Goal: Task Accomplishment & Management: Manage account settings

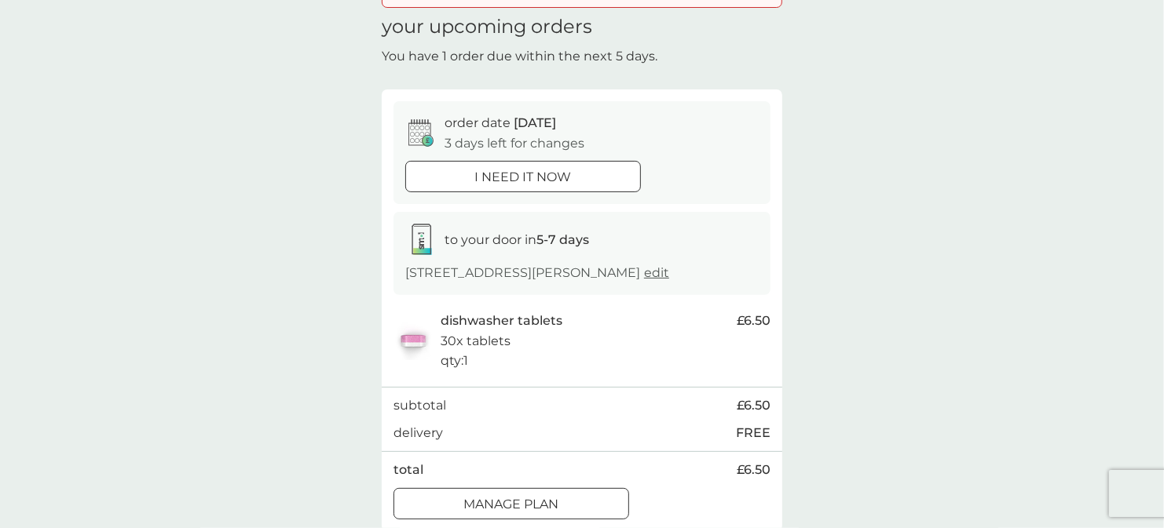
scroll to position [236, 0]
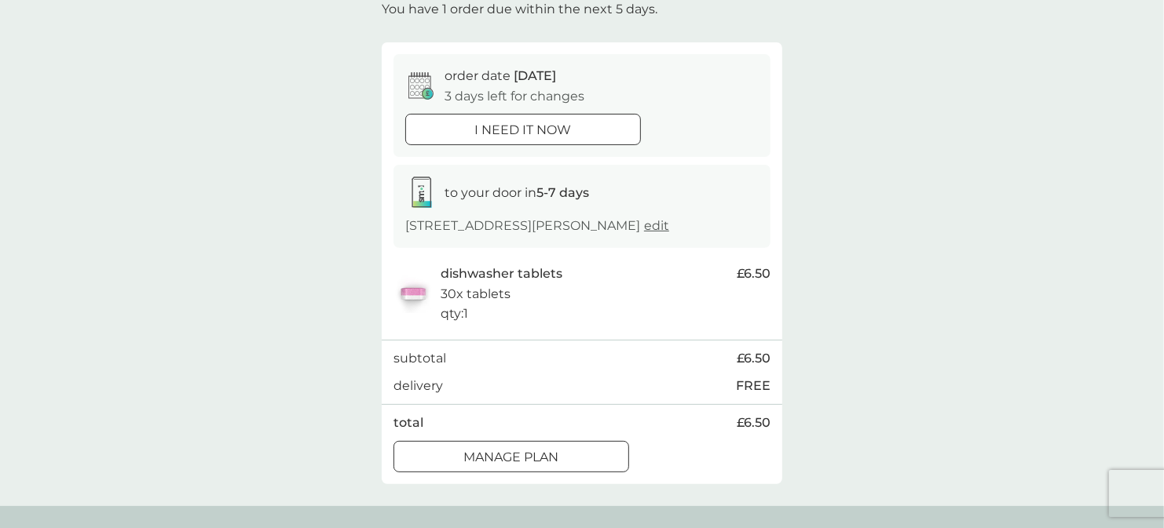
click at [539, 455] on p "Manage plan" at bounding box center [511, 458] width 95 height 20
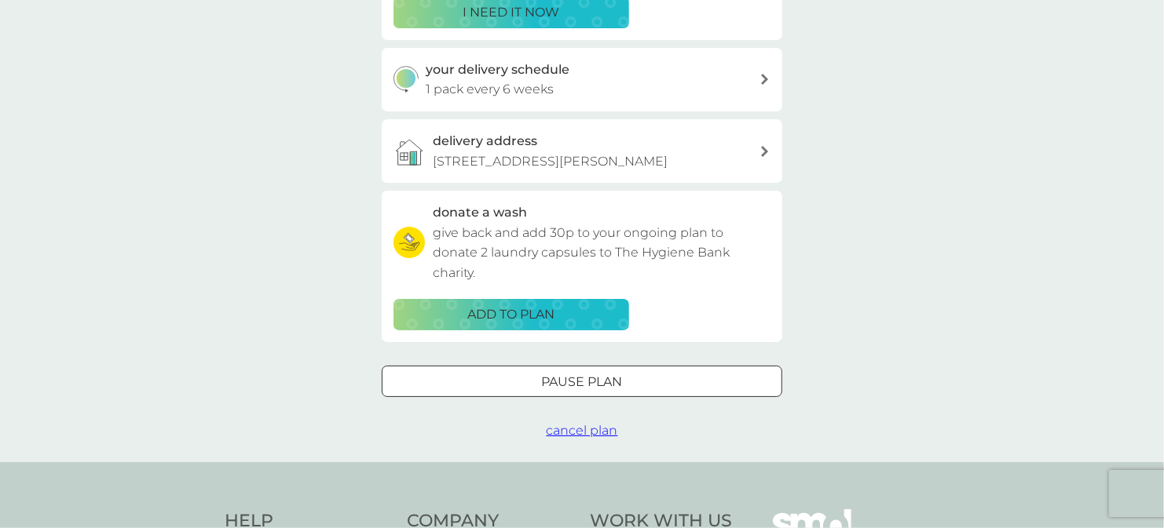
scroll to position [471, 0]
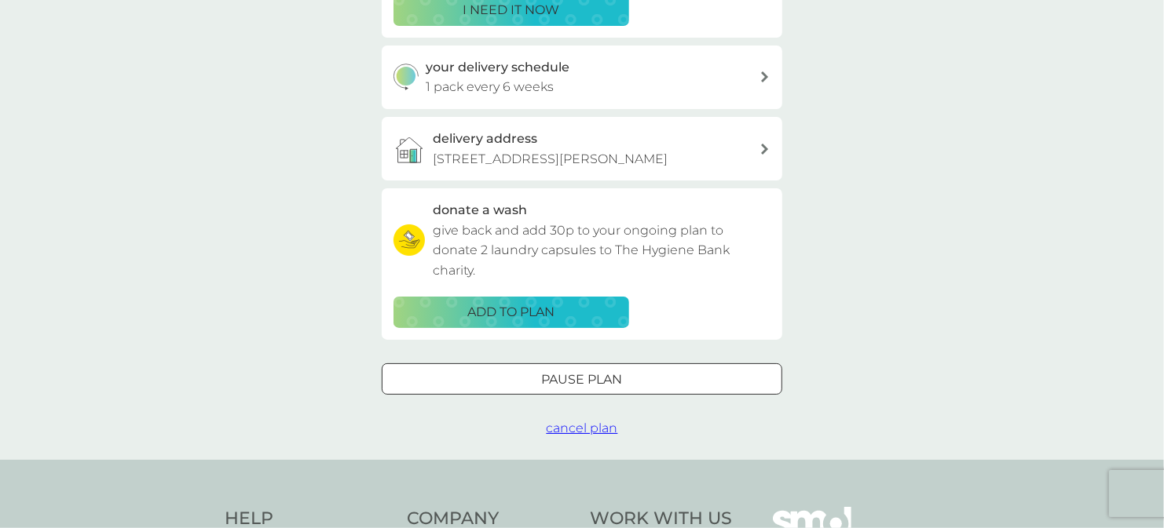
click at [586, 427] on span "cancel plan" at bounding box center [582, 428] width 71 height 15
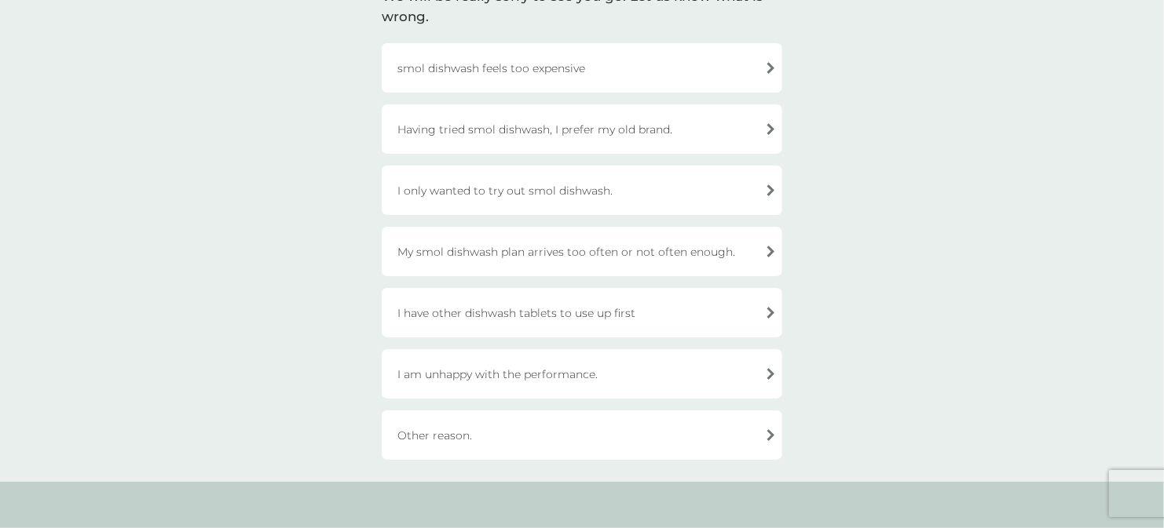
scroll to position [314, 0]
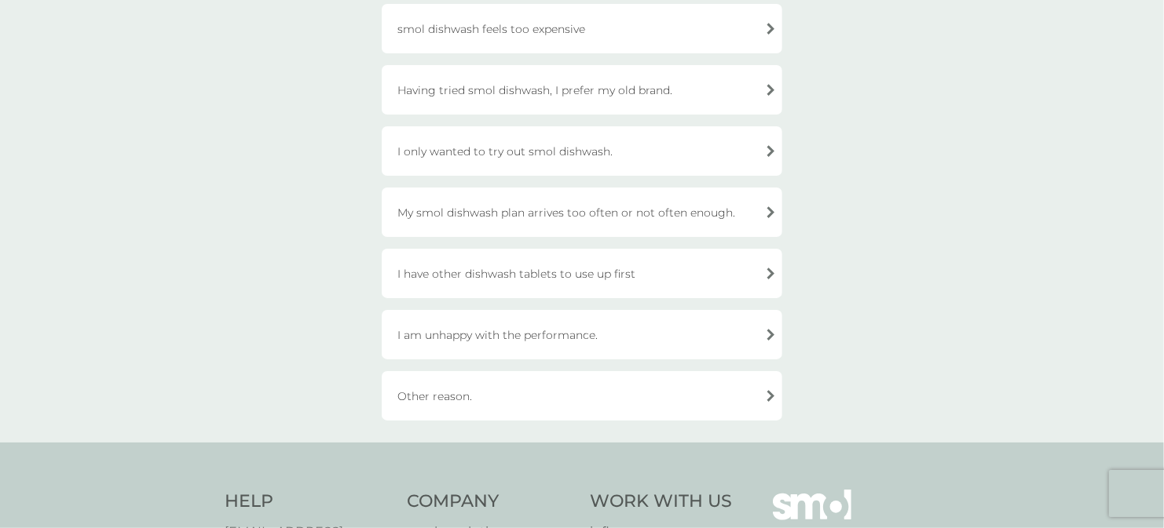
click at [445, 397] on div "Other reason." at bounding box center [582, 395] width 400 height 49
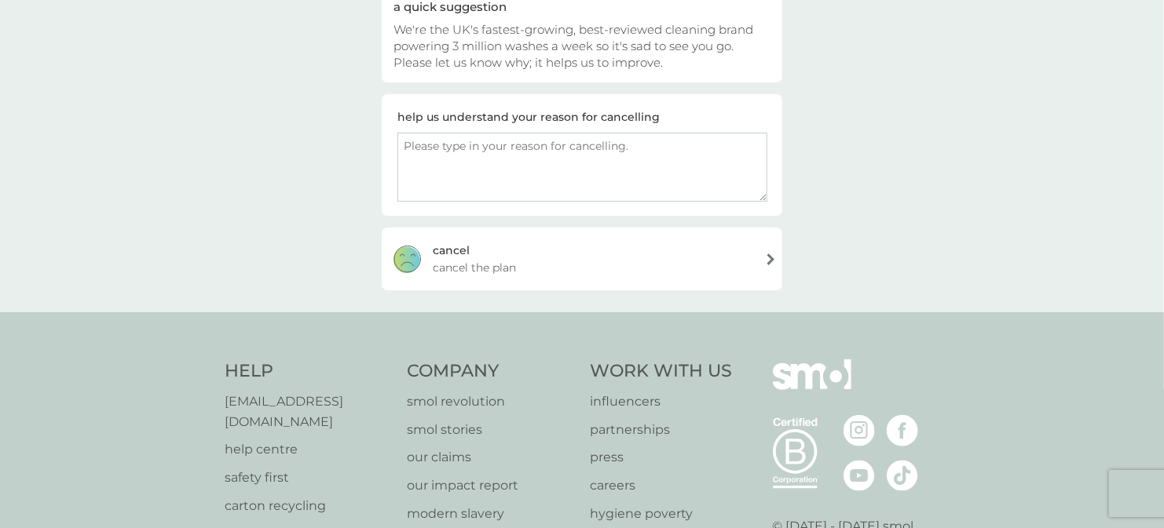
click at [455, 144] on textarea at bounding box center [582, 167] width 370 height 69
type textarea "Cancelling all my subscriptions"
click at [601, 251] on div "[PERSON_NAME] the plan" at bounding box center [582, 259] width 400 height 63
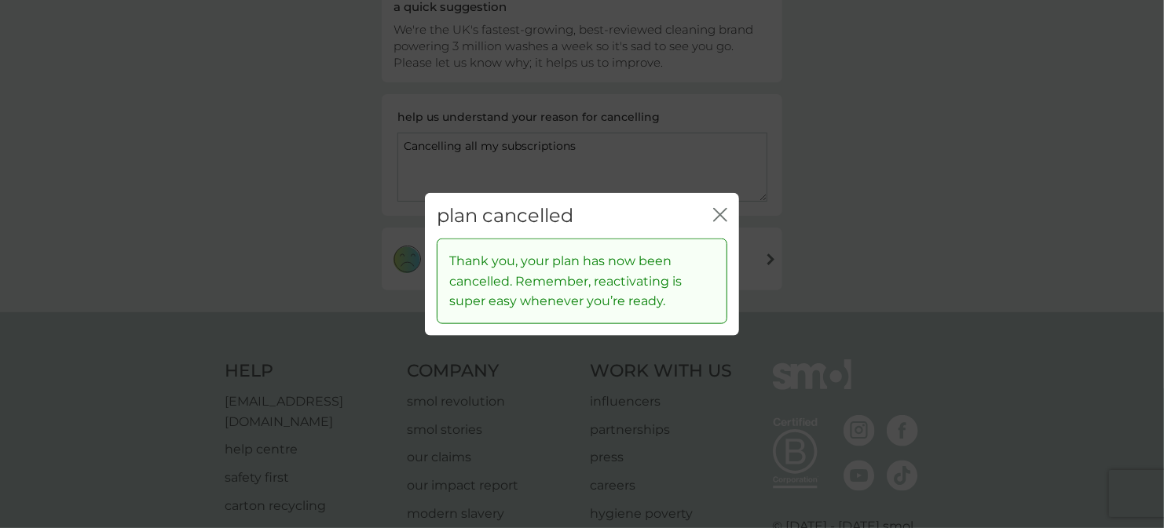
click at [725, 214] on icon "close" at bounding box center [720, 214] width 14 height 14
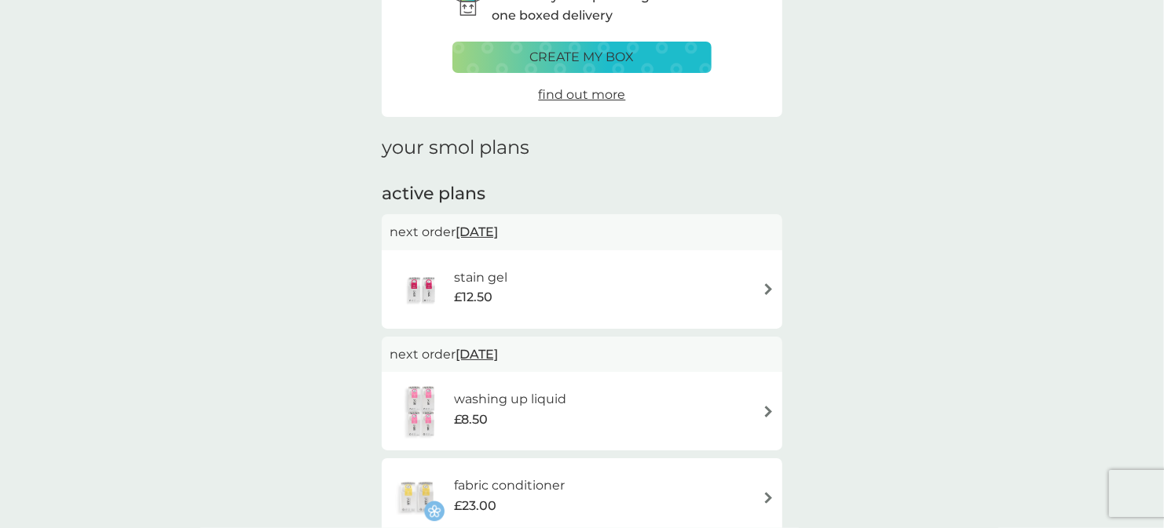
scroll to position [236, 0]
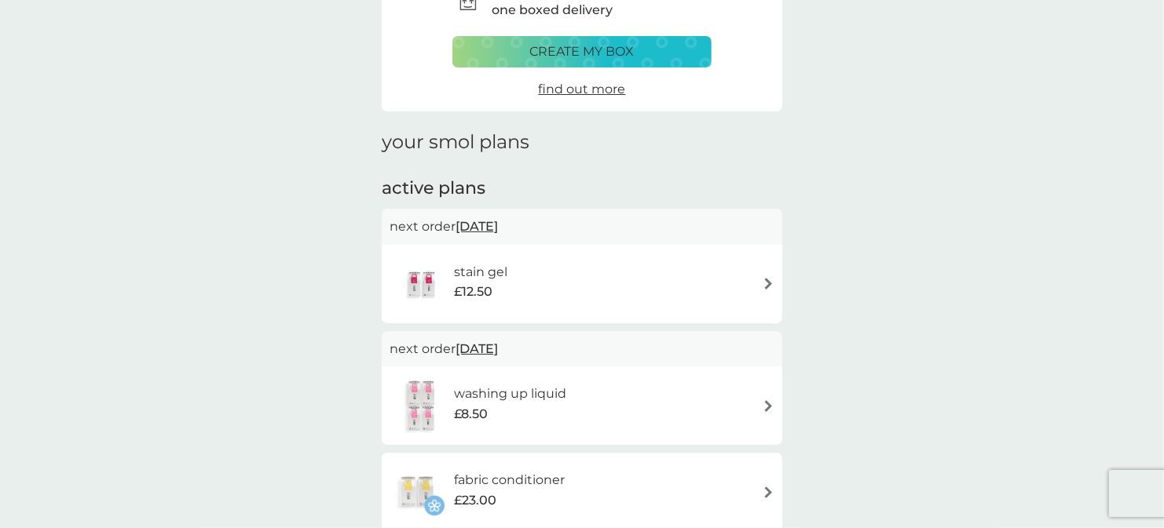
click at [765, 281] on img at bounding box center [768, 284] width 12 height 12
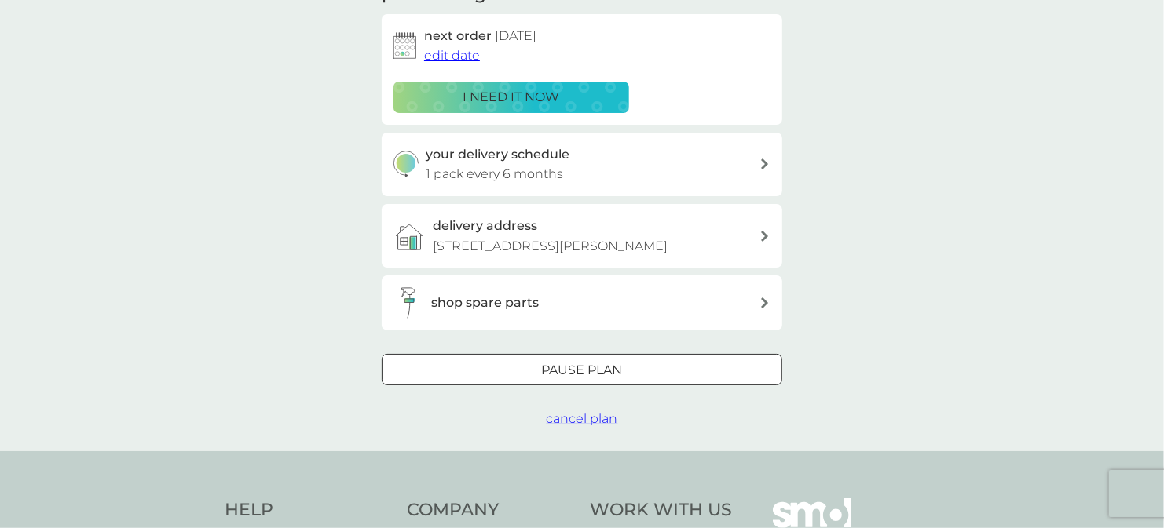
scroll to position [393, 0]
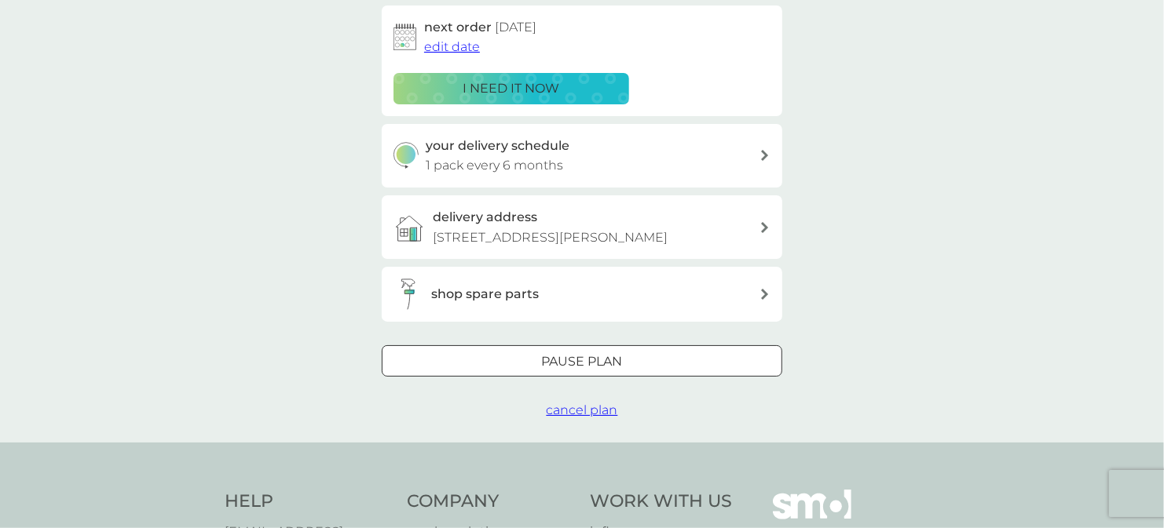
click at [569, 408] on span "cancel plan" at bounding box center [582, 410] width 71 height 15
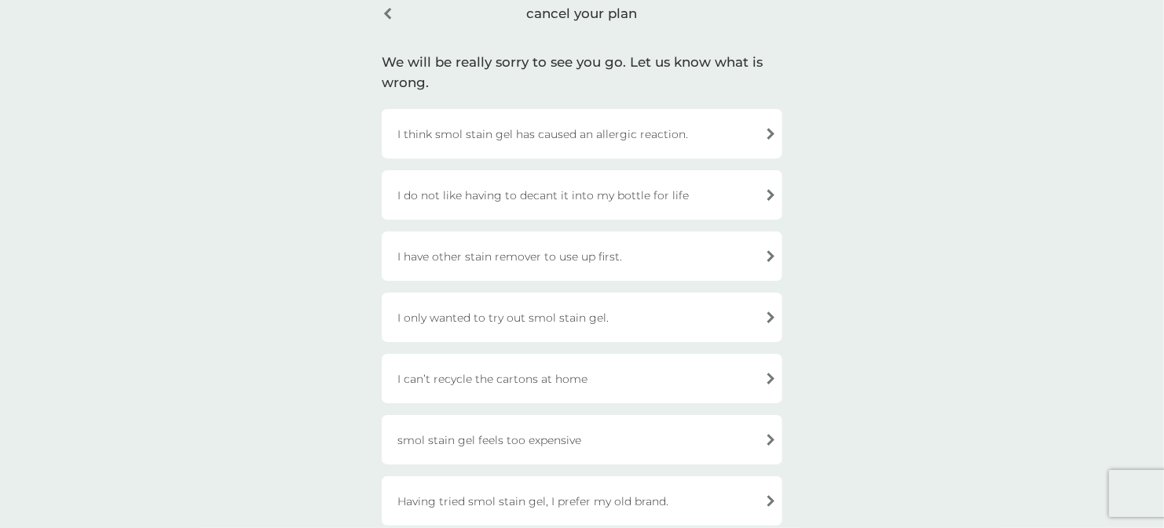
scroll to position [236, 0]
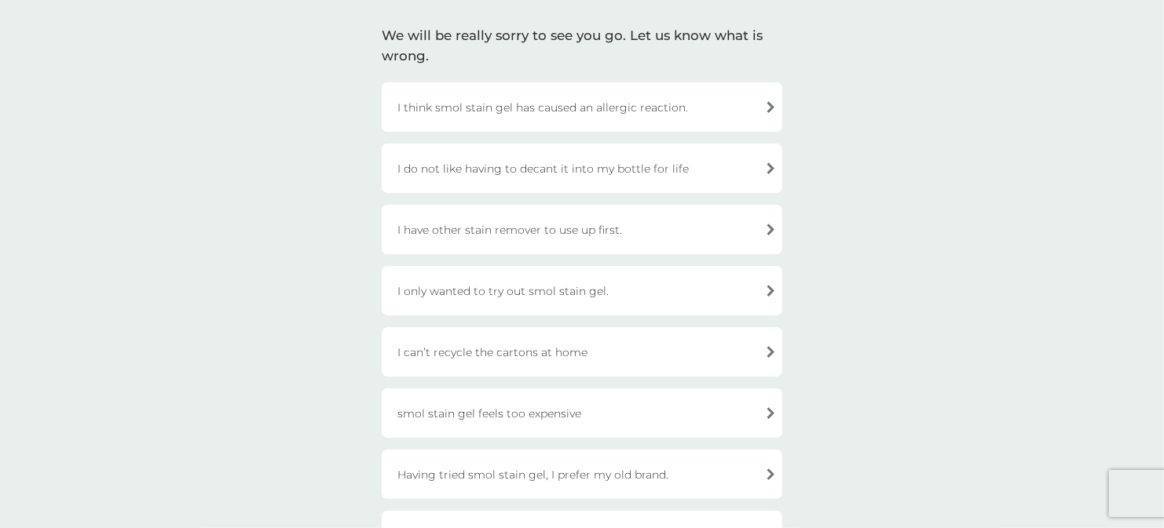
click at [756, 228] on div "I have other stain remover to use up first." at bounding box center [582, 229] width 400 height 49
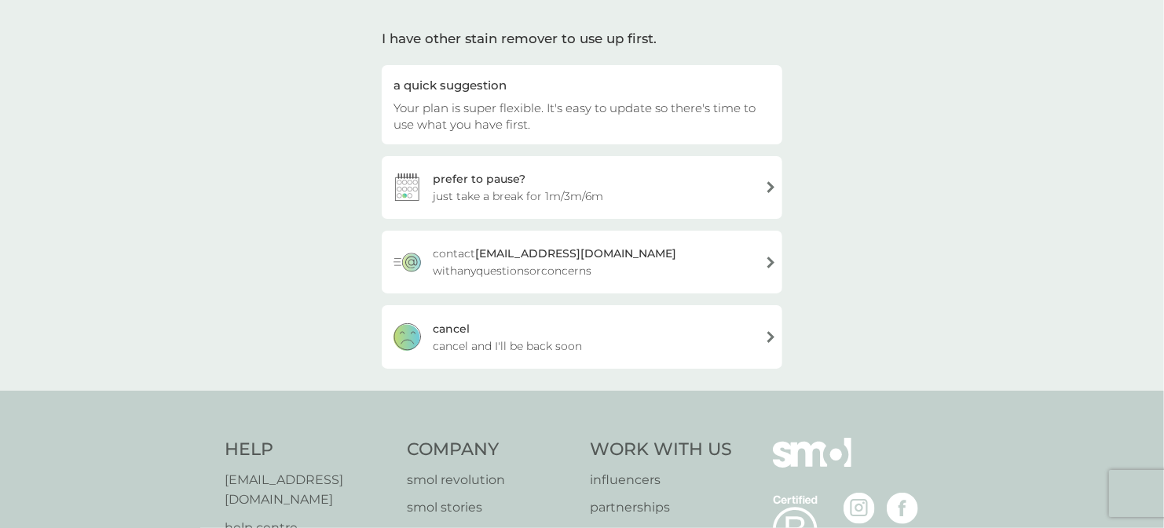
click at [650, 349] on div "[PERSON_NAME] and I'll be back soon" at bounding box center [582, 336] width 400 height 63
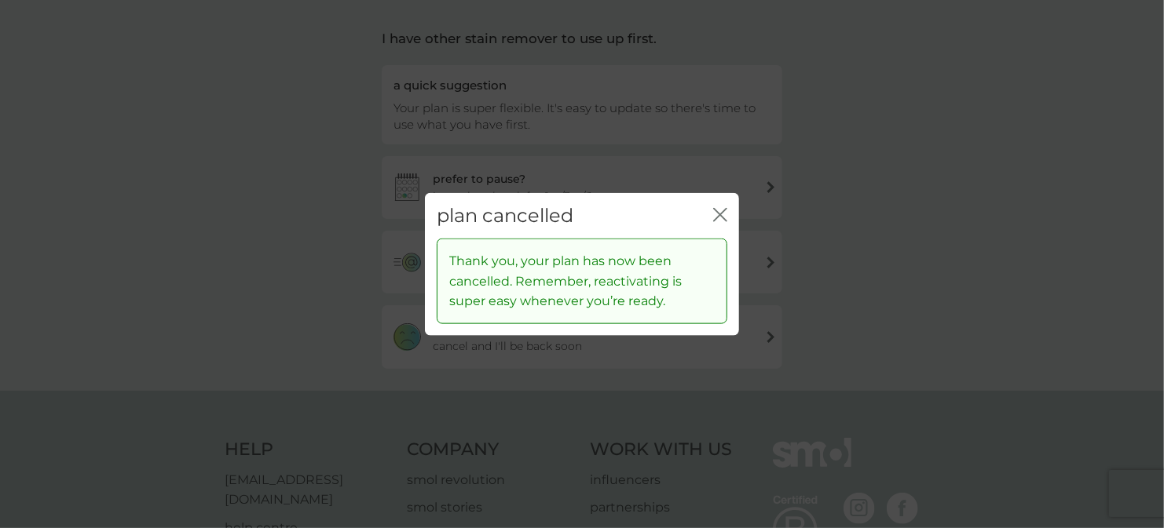
click at [722, 214] on icon "close" at bounding box center [720, 214] width 14 height 14
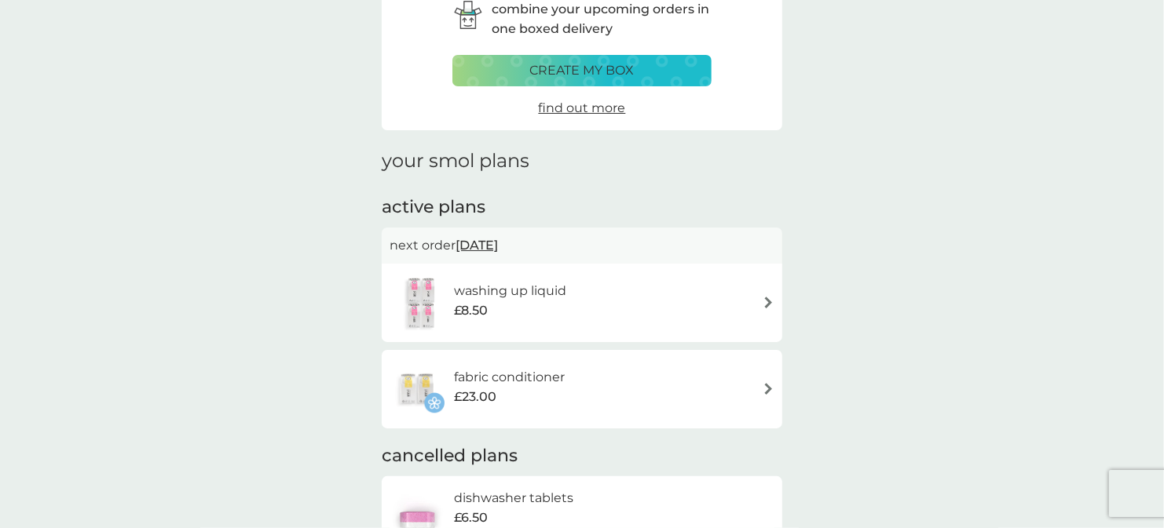
scroll to position [236, 0]
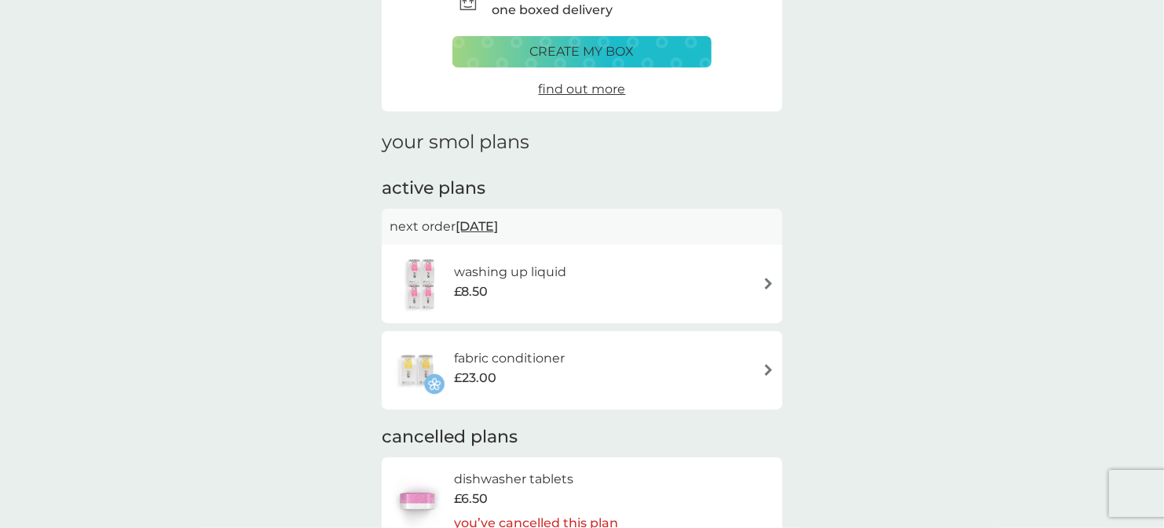
click at [766, 283] on img at bounding box center [768, 284] width 12 height 12
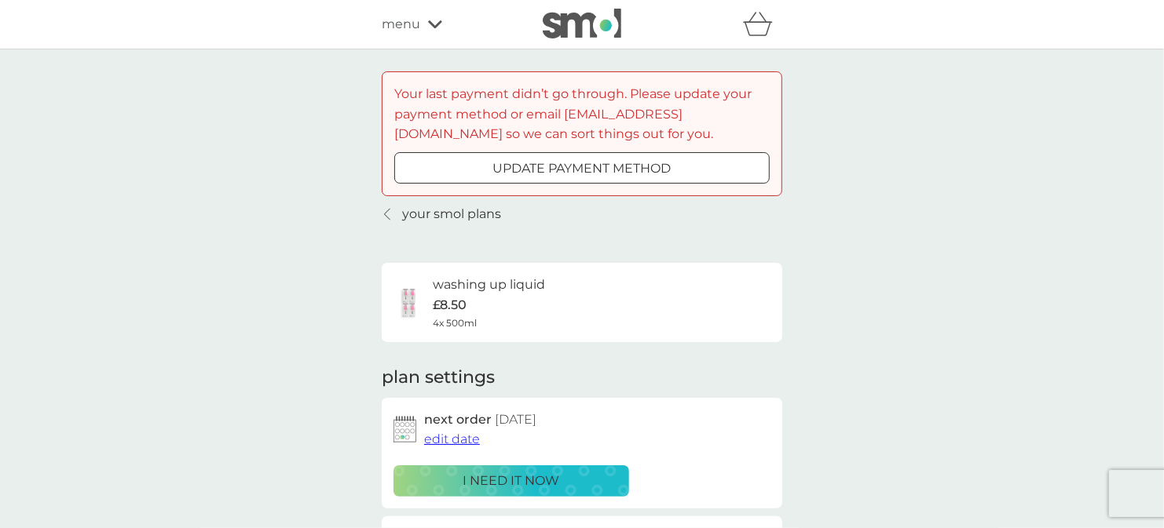
click at [766, 283] on div "washing up liquid £8.50 4x 500ml" at bounding box center [581, 302] width 377 height 55
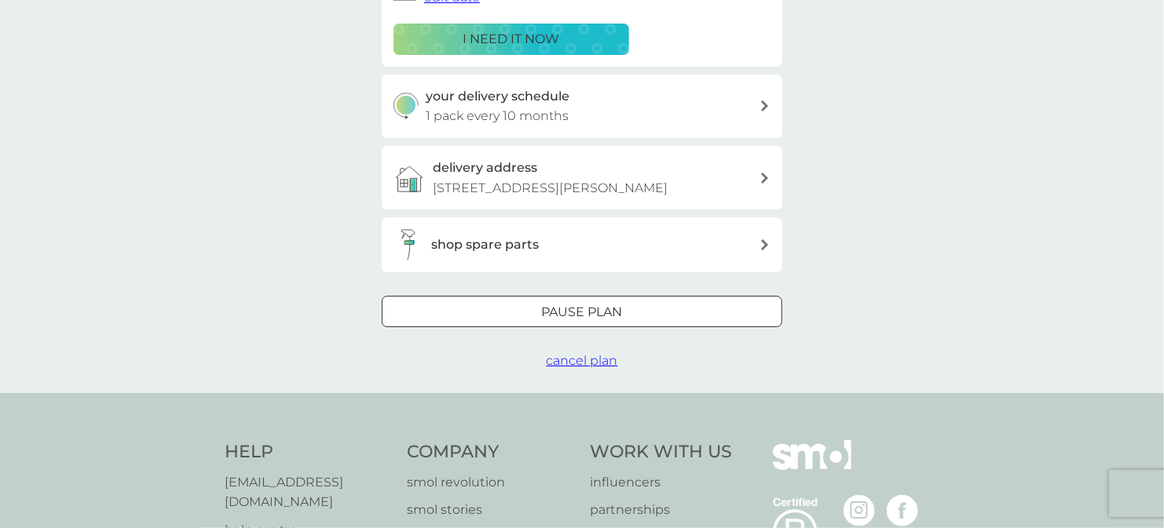
scroll to position [471, 0]
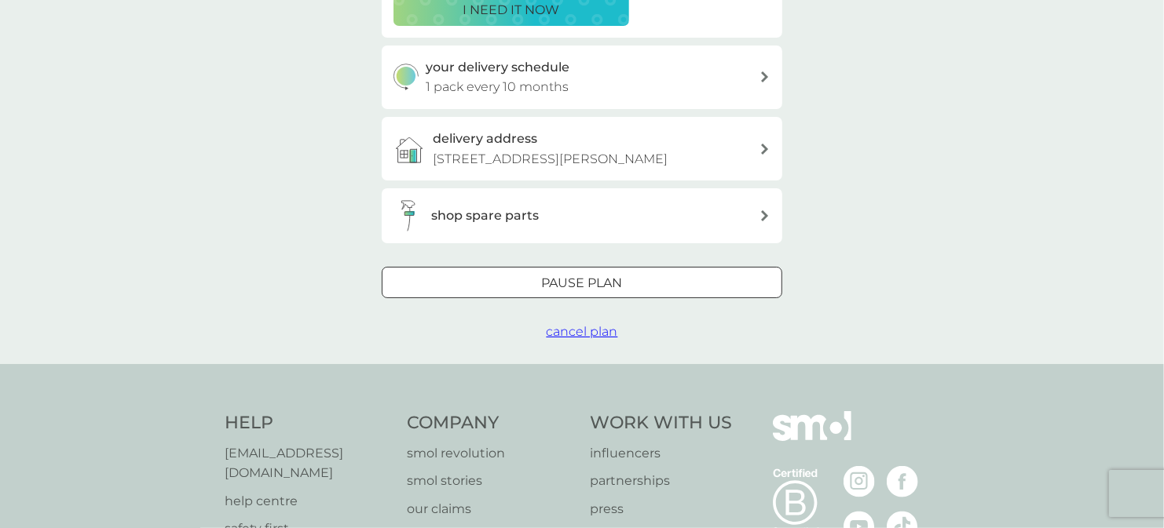
click at [581, 334] on span "cancel plan" at bounding box center [582, 331] width 71 height 15
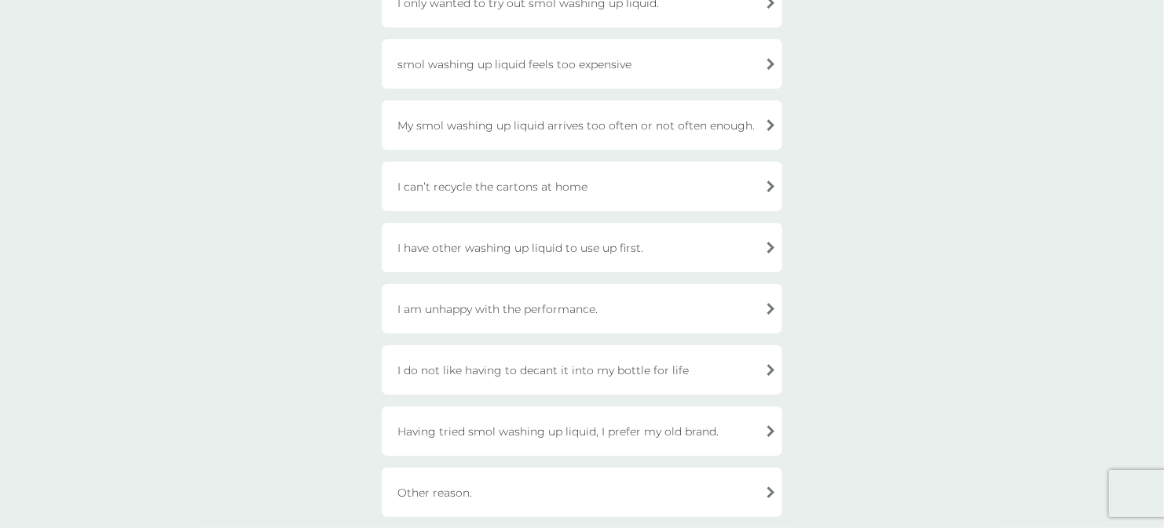
scroll to position [393, 0]
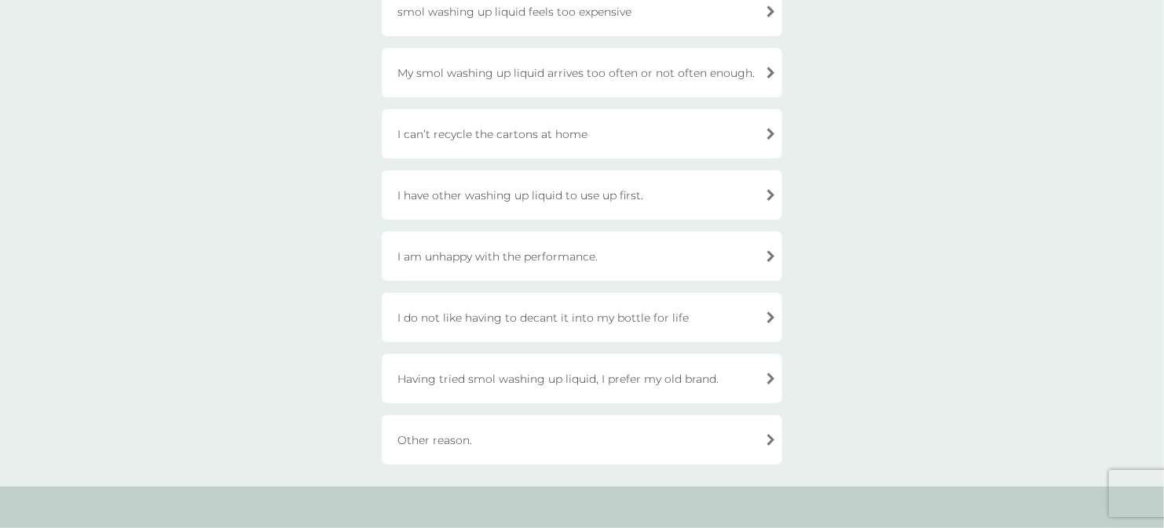
click at [722, 440] on div "Other reason." at bounding box center [582, 439] width 400 height 49
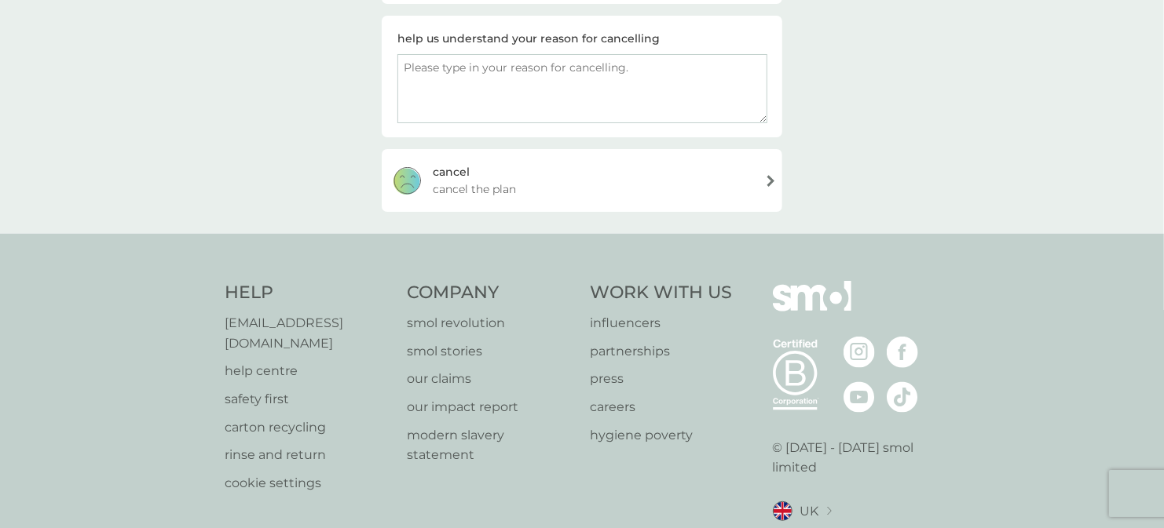
click at [490, 82] on textarea at bounding box center [582, 88] width 370 height 69
type textarea "Cancelling subscriptions"
click at [633, 182] on div "cancel cancel the plan" at bounding box center [582, 180] width 400 height 63
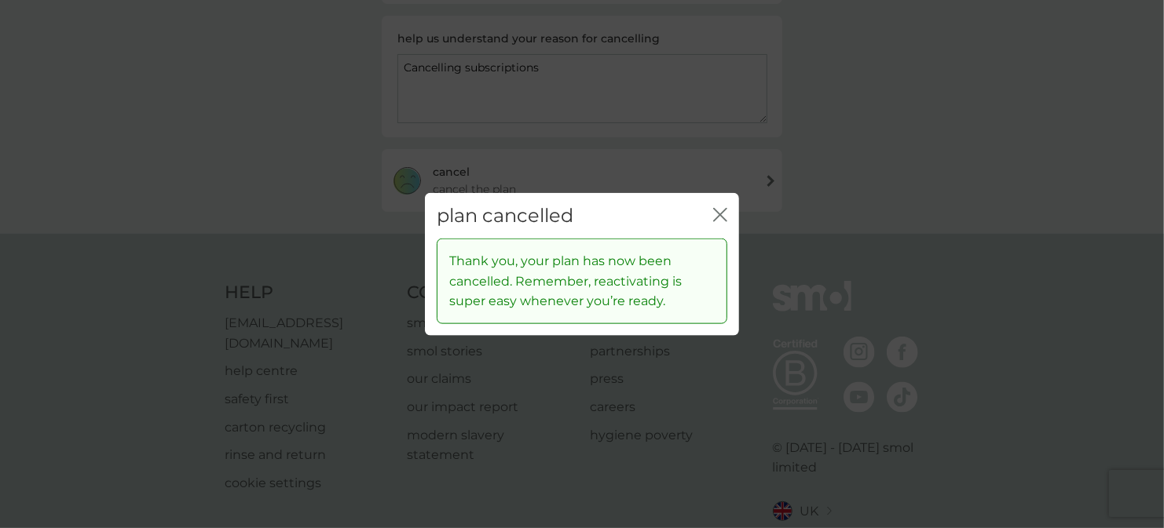
click at [715, 212] on icon "close" at bounding box center [720, 214] width 14 height 14
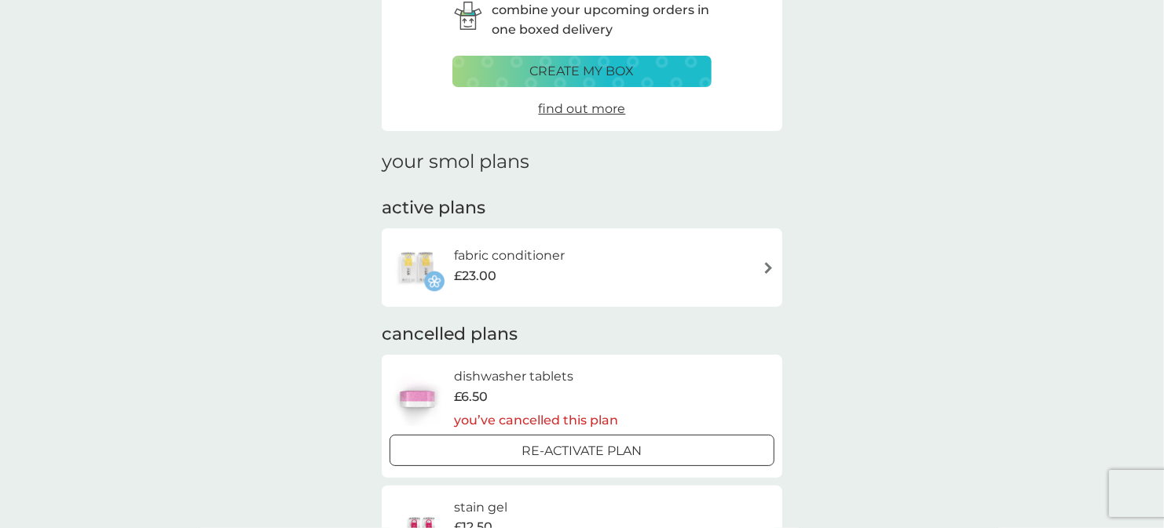
scroll to position [236, 0]
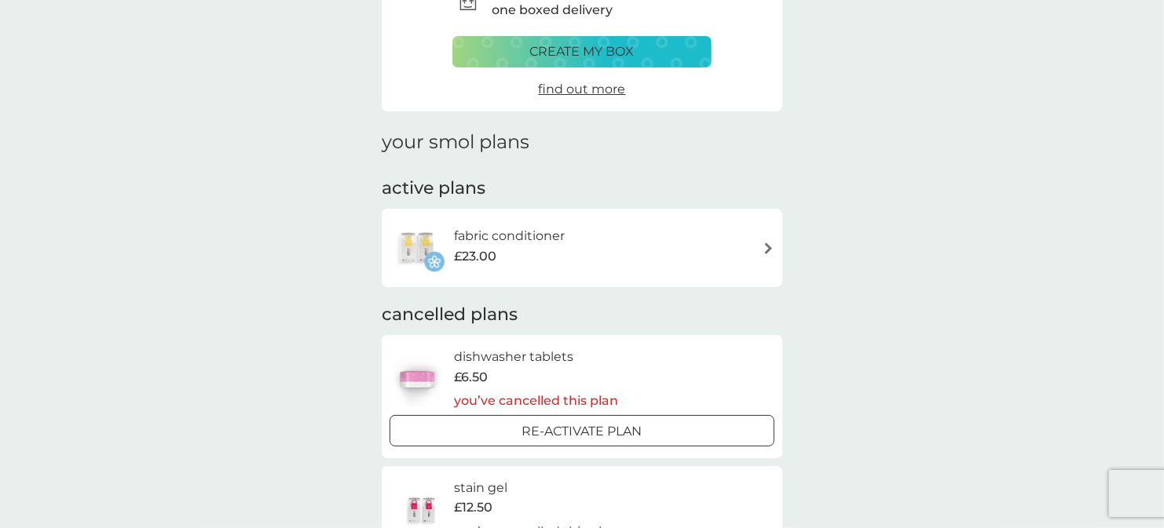
click at [764, 243] on img at bounding box center [768, 249] width 12 height 12
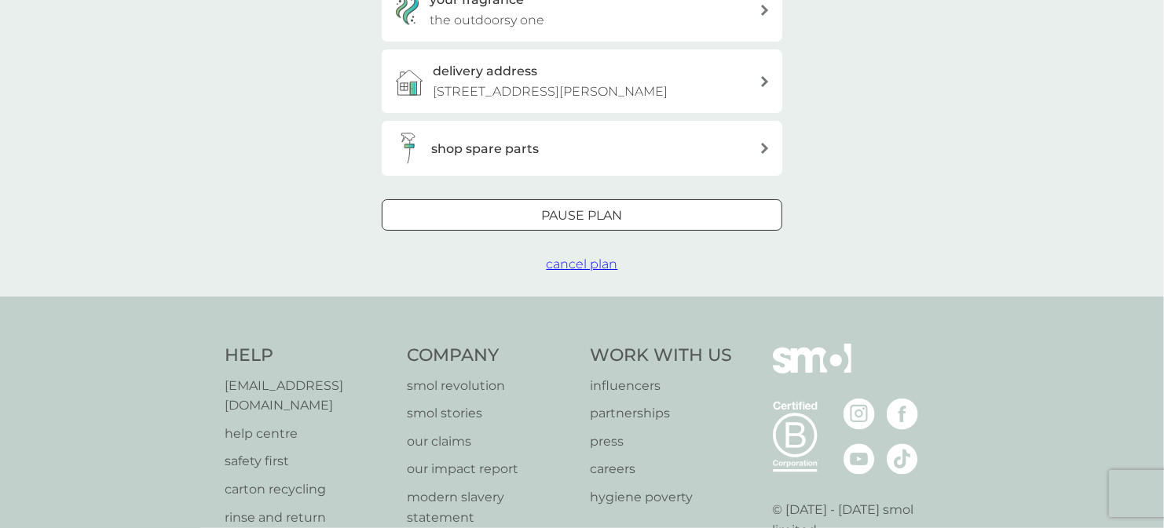
scroll to position [628, 0]
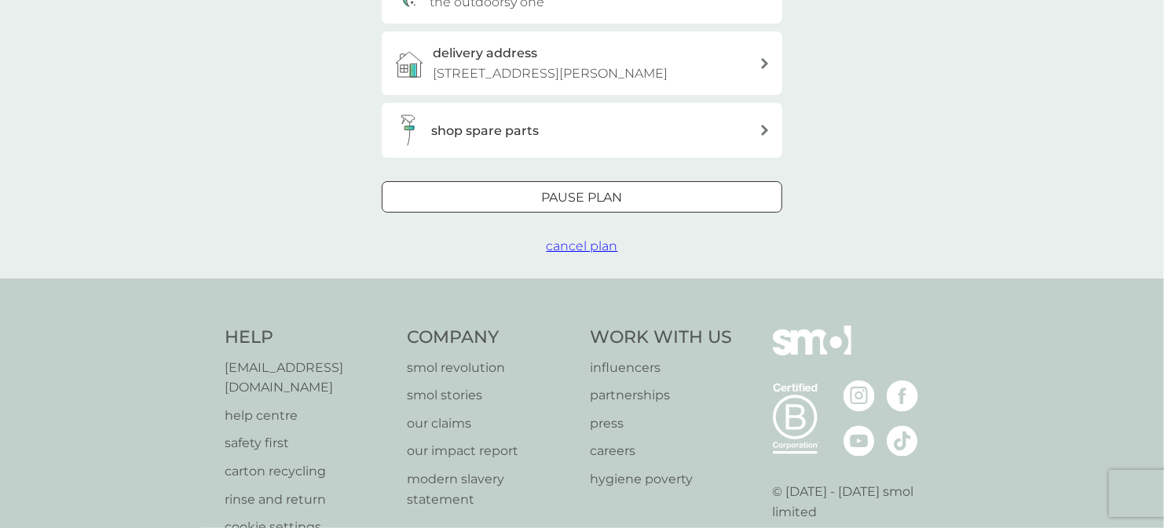
click at [589, 245] on span "cancel plan" at bounding box center [582, 246] width 71 height 15
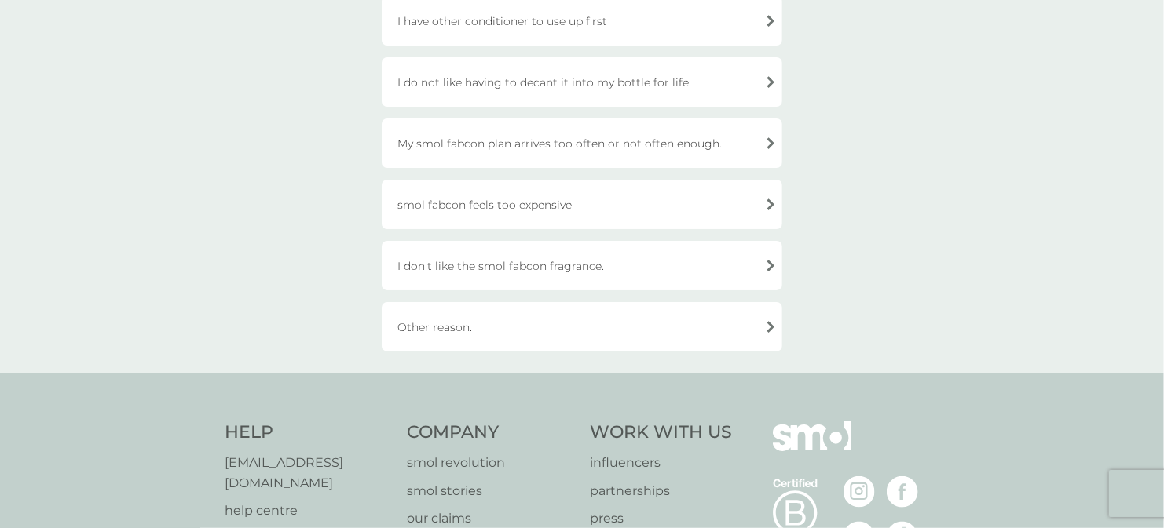
click at [605, 341] on div "Other reason." at bounding box center [582, 326] width 400 height 49
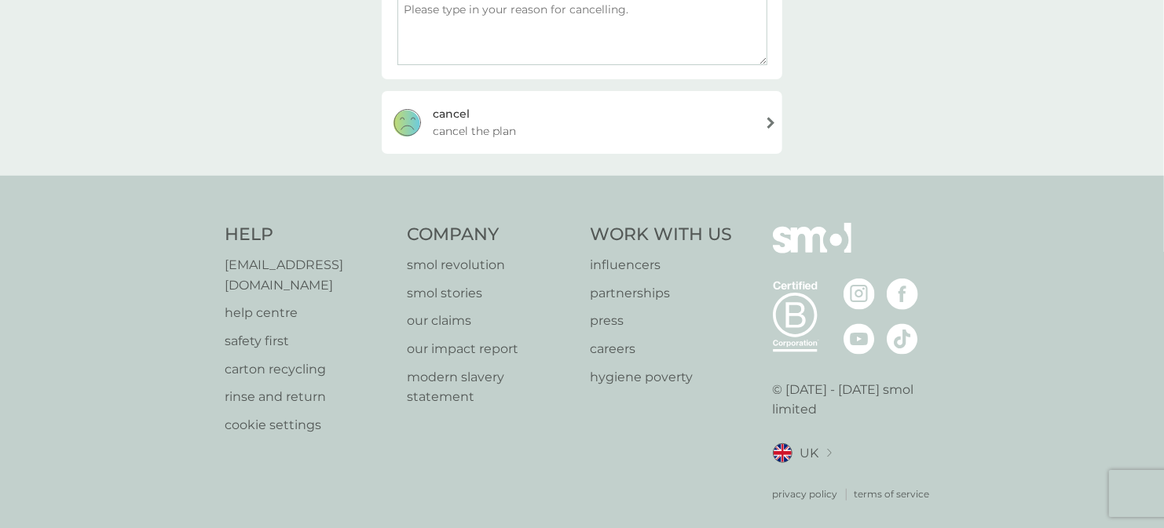
click at [452, 25] on textarea at bounding box center [582, 30] width 370 height 69
type textarea "Cancel subscriptions"
click at [517, 128] on div "cancel cancel the plan" at bounding box center [582, 122] width 400 height 63
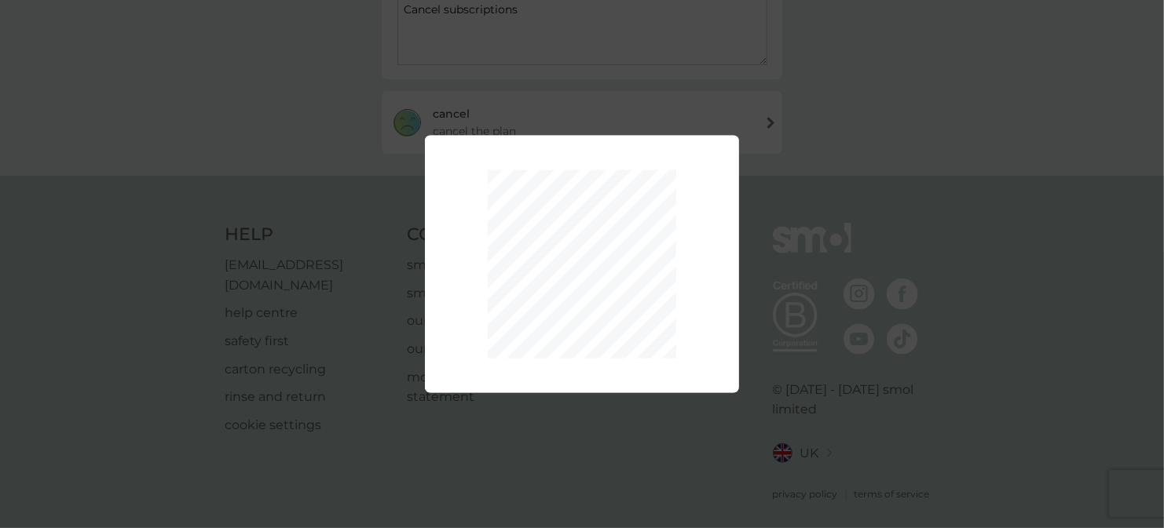
scroll to position [319, 0]
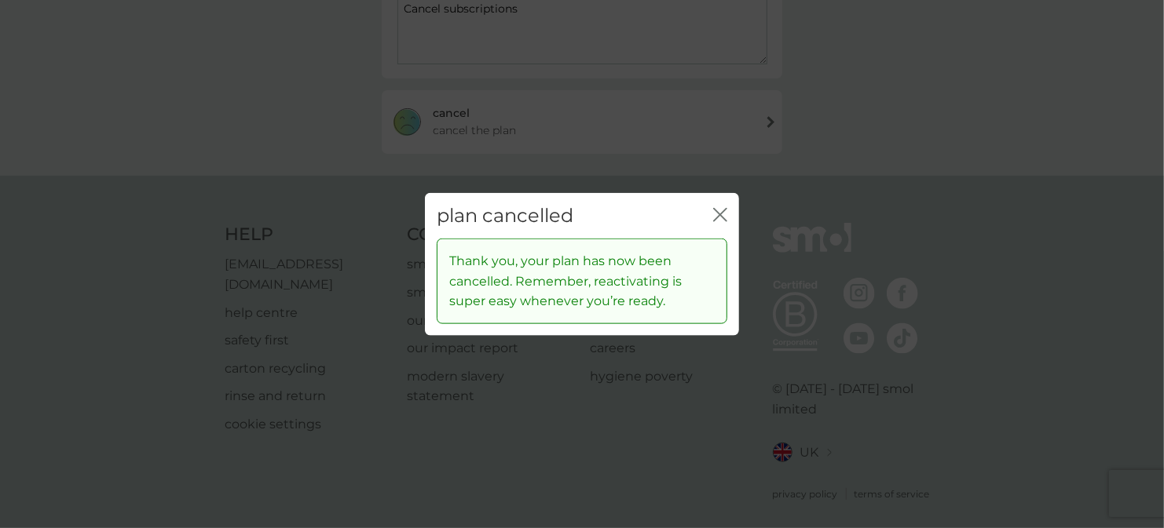
click at [721, 212] on icon "close" at bounding box center [720, 214] width 14 height 14
